Goal: Task Accomplishment & Management: Manage account settings

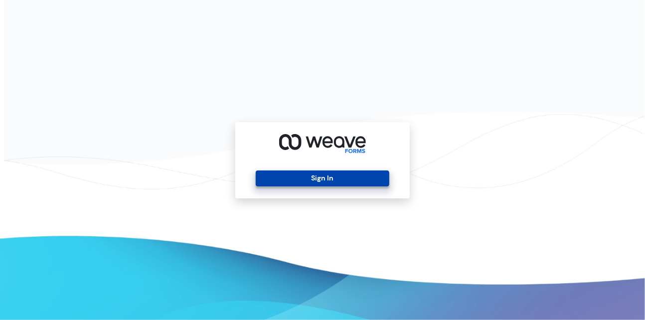
click at [340, 174] on button "Sign In" at bounding box center [322, 179] width 133 height 16
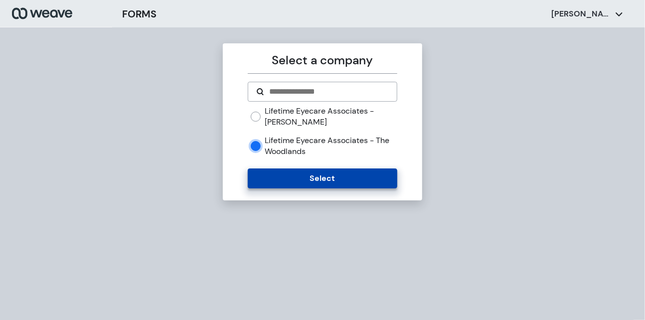
click at [328, 176] on button "Select" at bounding box center [322, 179] width 149 height 20
